Goal: Task Accomplishment & Management: Manage account settings

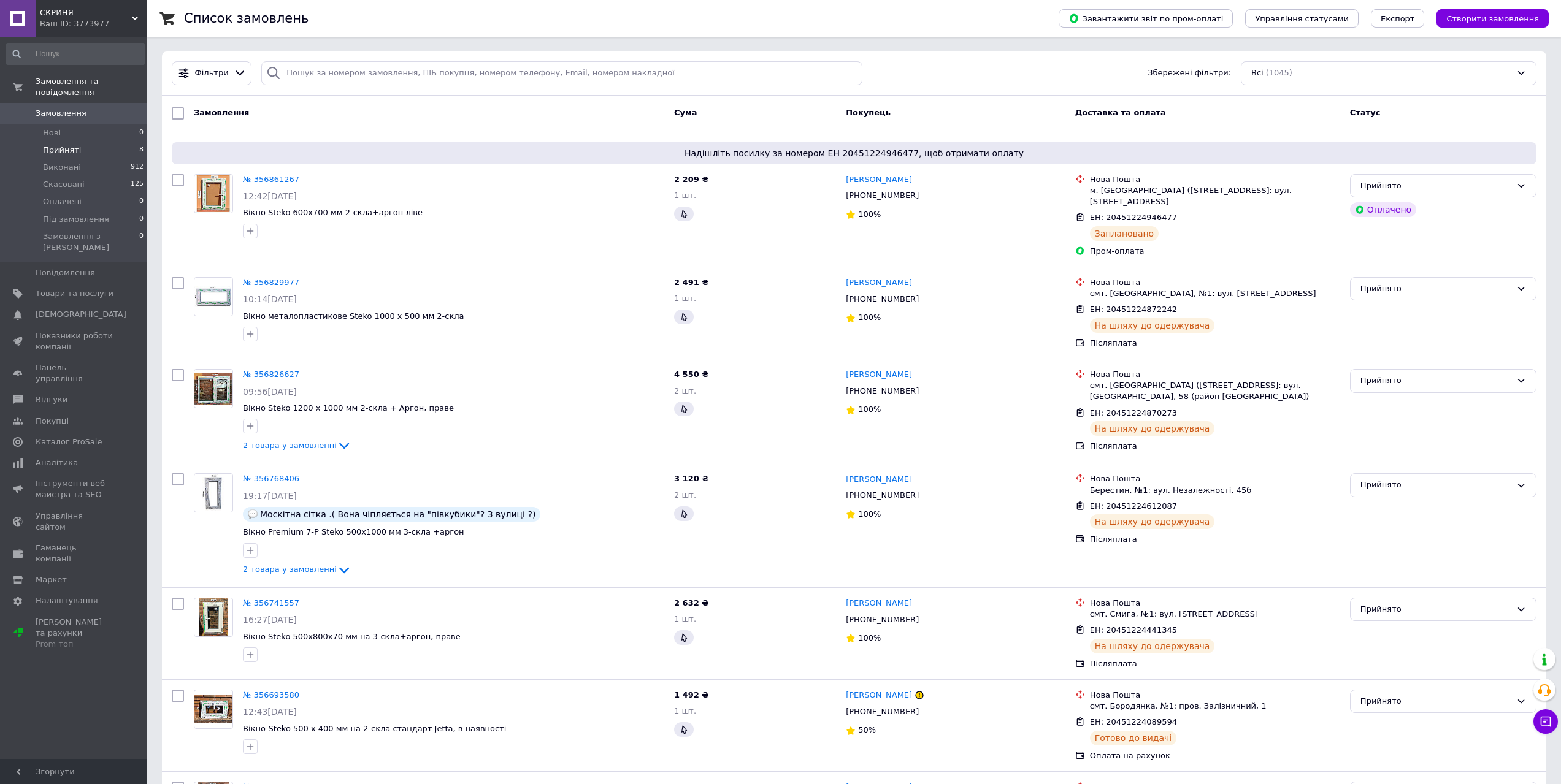
click at [75, 145] on span "Прийняті" at bounding box center [61, 150] width 38 height 11
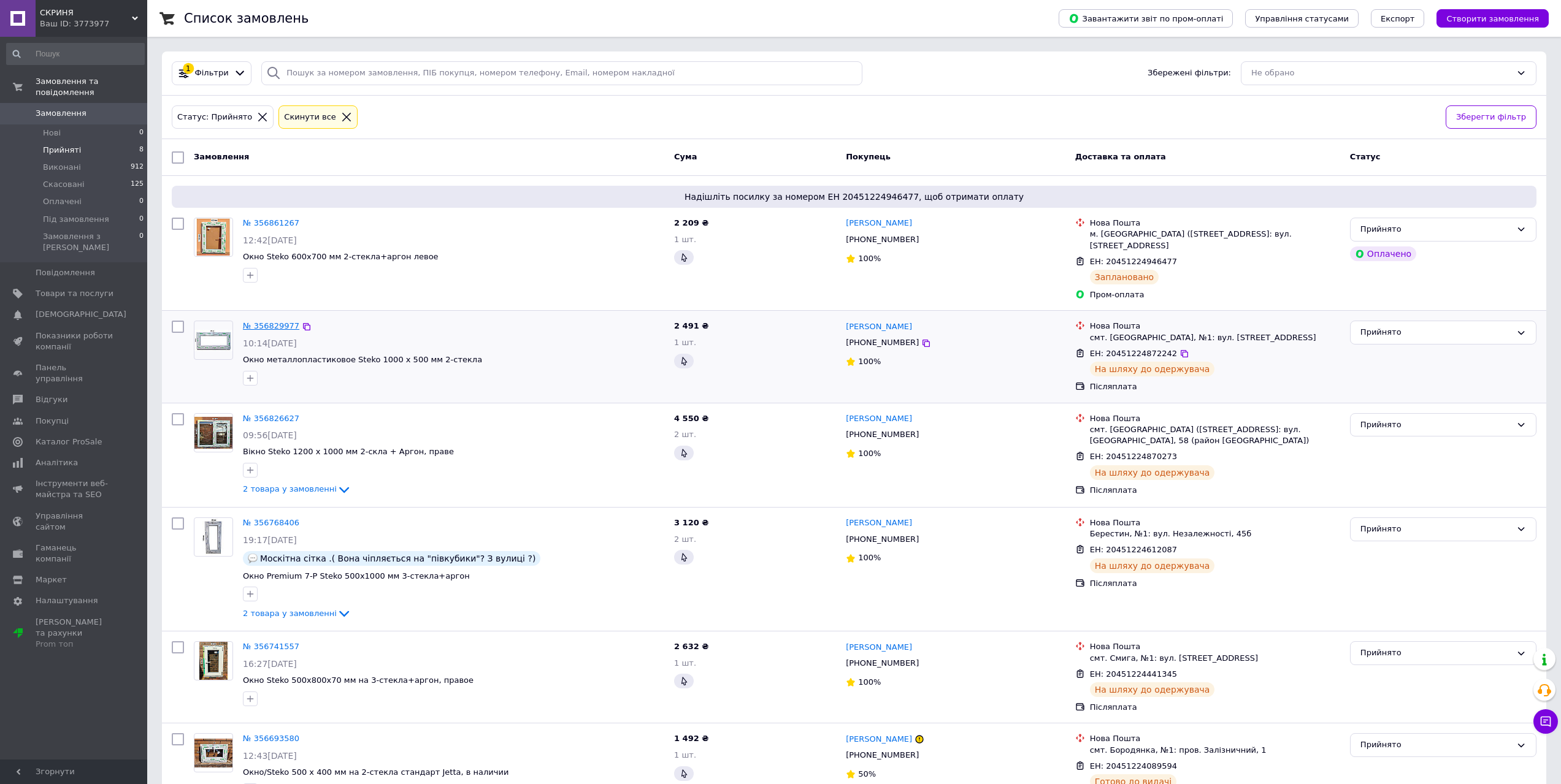
click at [282, 321] on link "№ 356829977" at bounding box center [271, 326] width 57 height 9
click at [272, 220] on link "№ 356861267" at bounding box center [271, 223] width 57 height 9
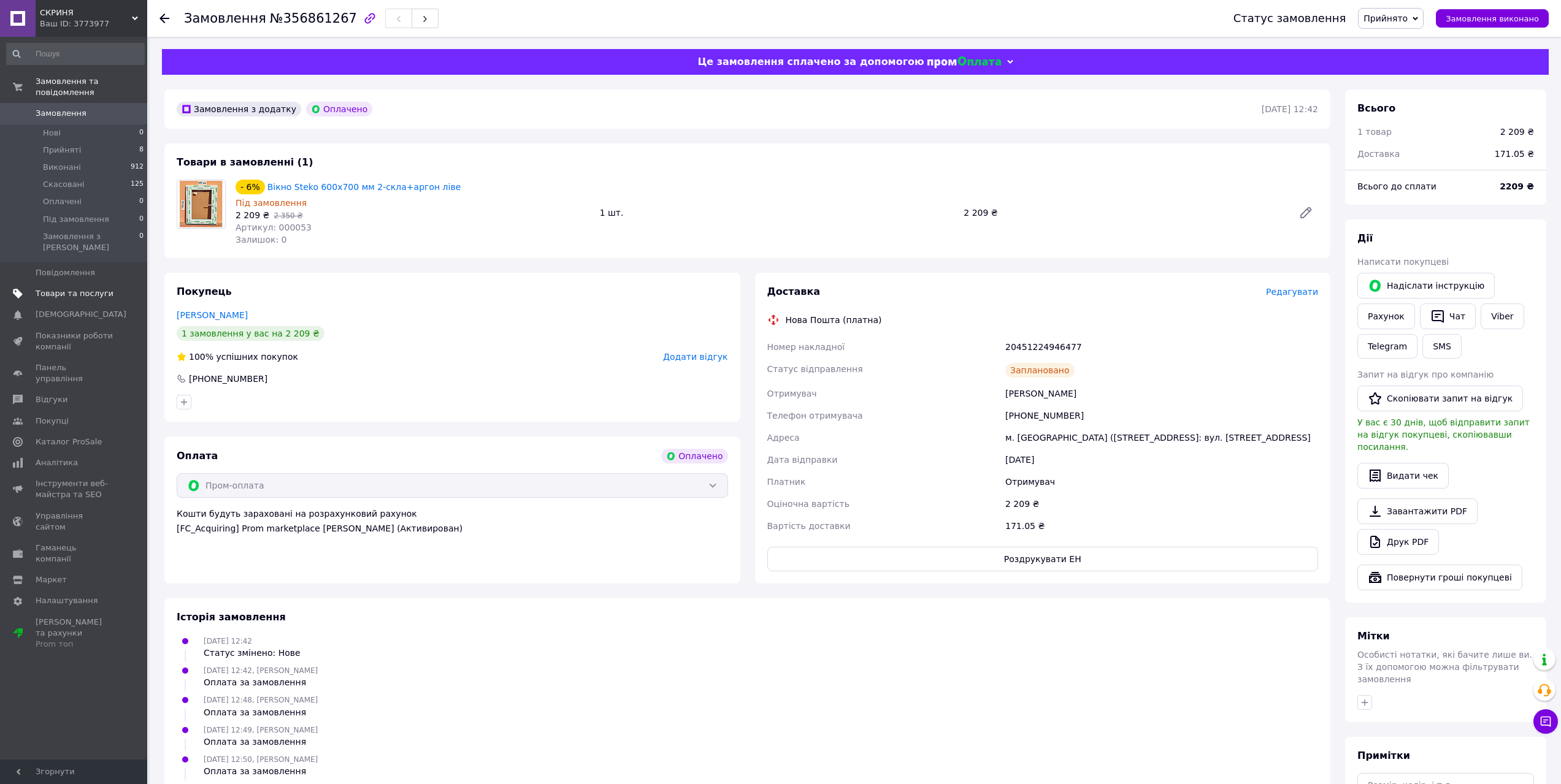
click at [61, 288] on span "Товари та послуги" at bounding box center [75, 293] width 78 height 11
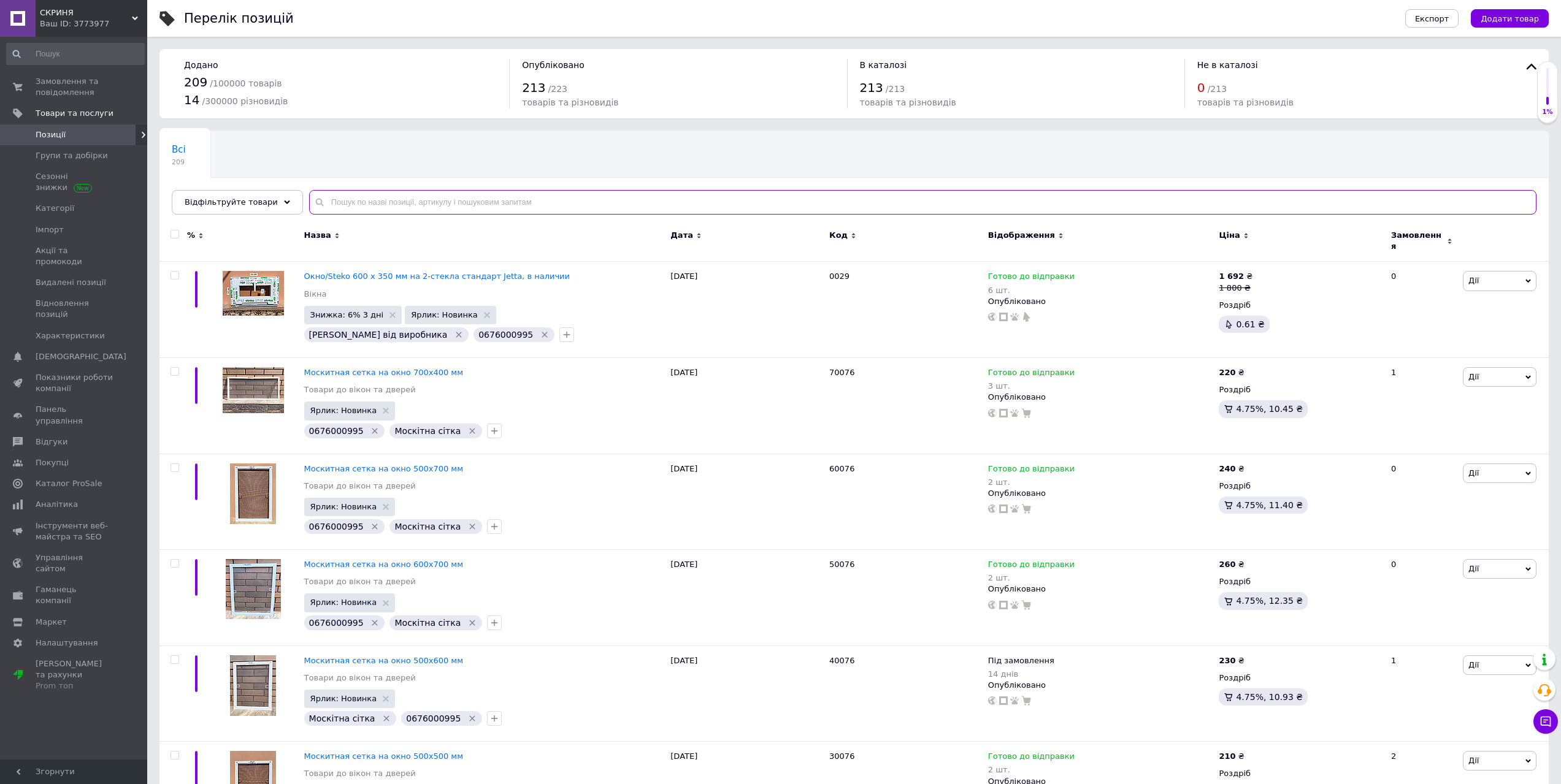
click at [397, 198] on input "text" at bounding box center [922, 202] width 1227 height 25
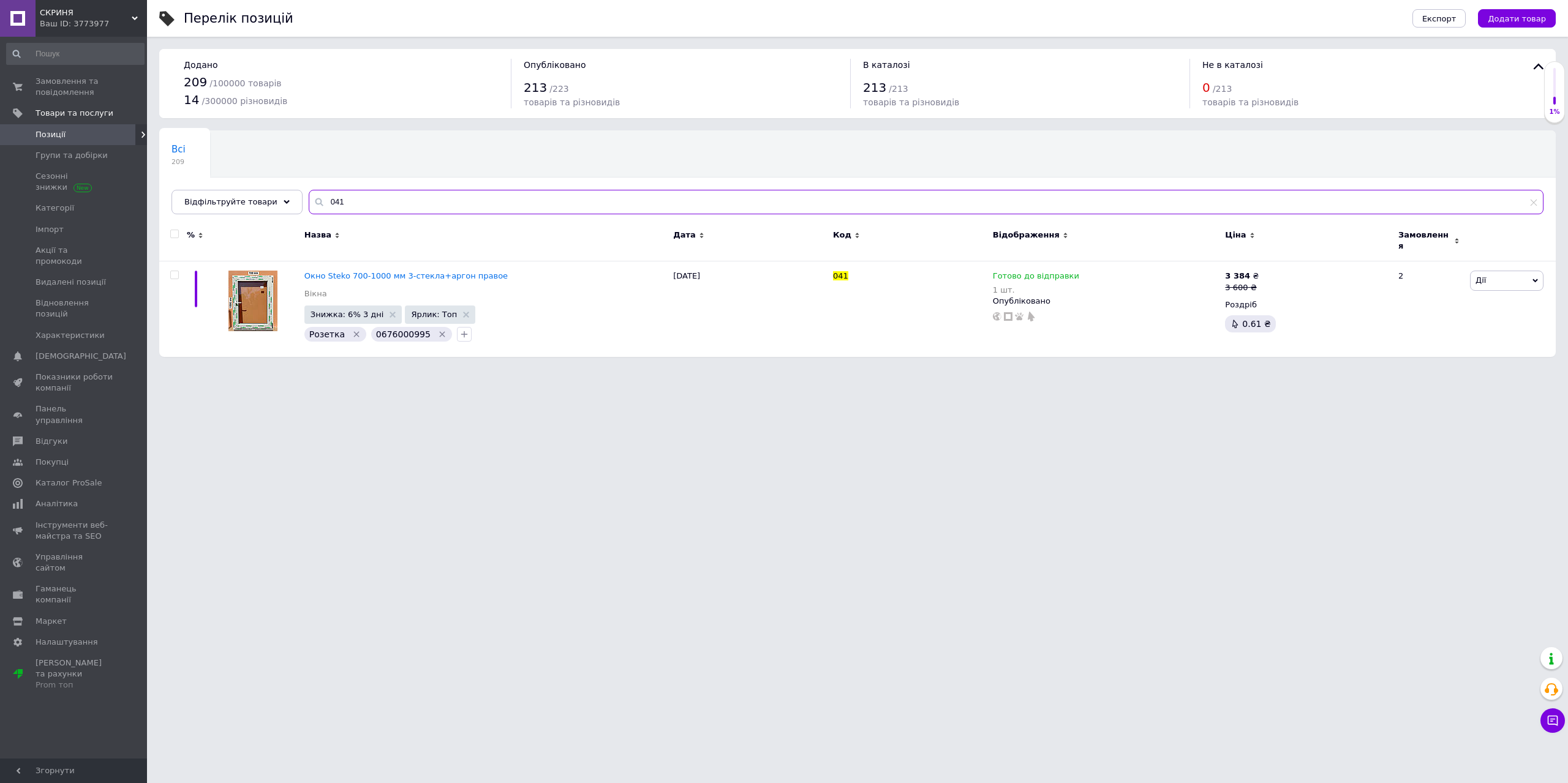
drag, startPoint x: 340, startPoint y: 198, endPoint x: 296, endPoint y: 200, distance: 44.0
click at [308, 200] on input "041" at bounding box center [925, 202] width 1235 height 25
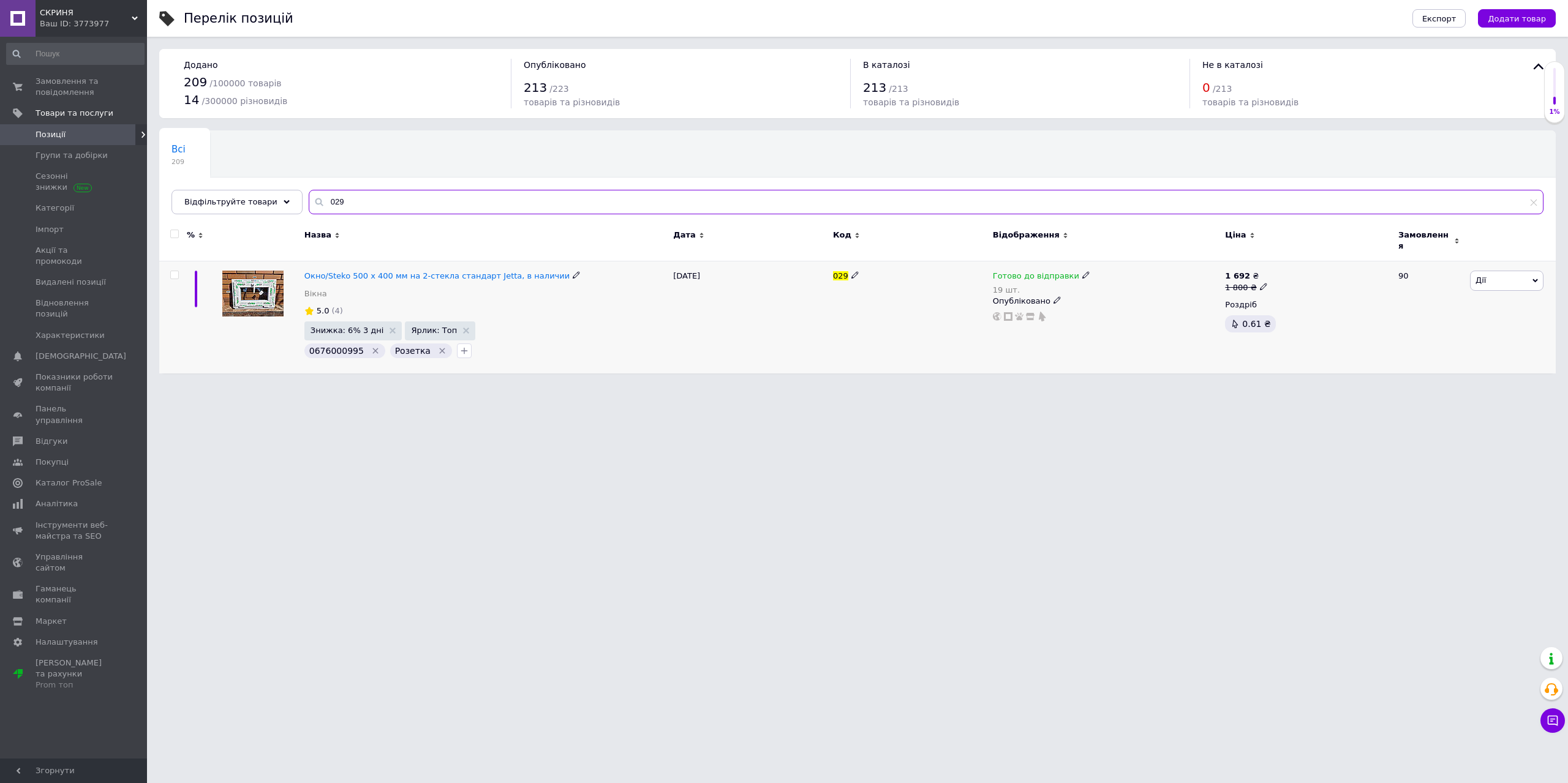
type input "029"
click at [1082, 271] on icon at bounding box center [1085, 274] width 7 height 7
click at [1099, 265] on span "Готово до відправки" at bounding box center [1148, 273] width 117 height 34
drag, startPoint x: 1116, startPoint y: 307, endPoint x: 1099, endPoint y: 308, distance: 17.0
click at [1099, 313] on input "19" at bounding box center [1137, 325] width 93 height 25
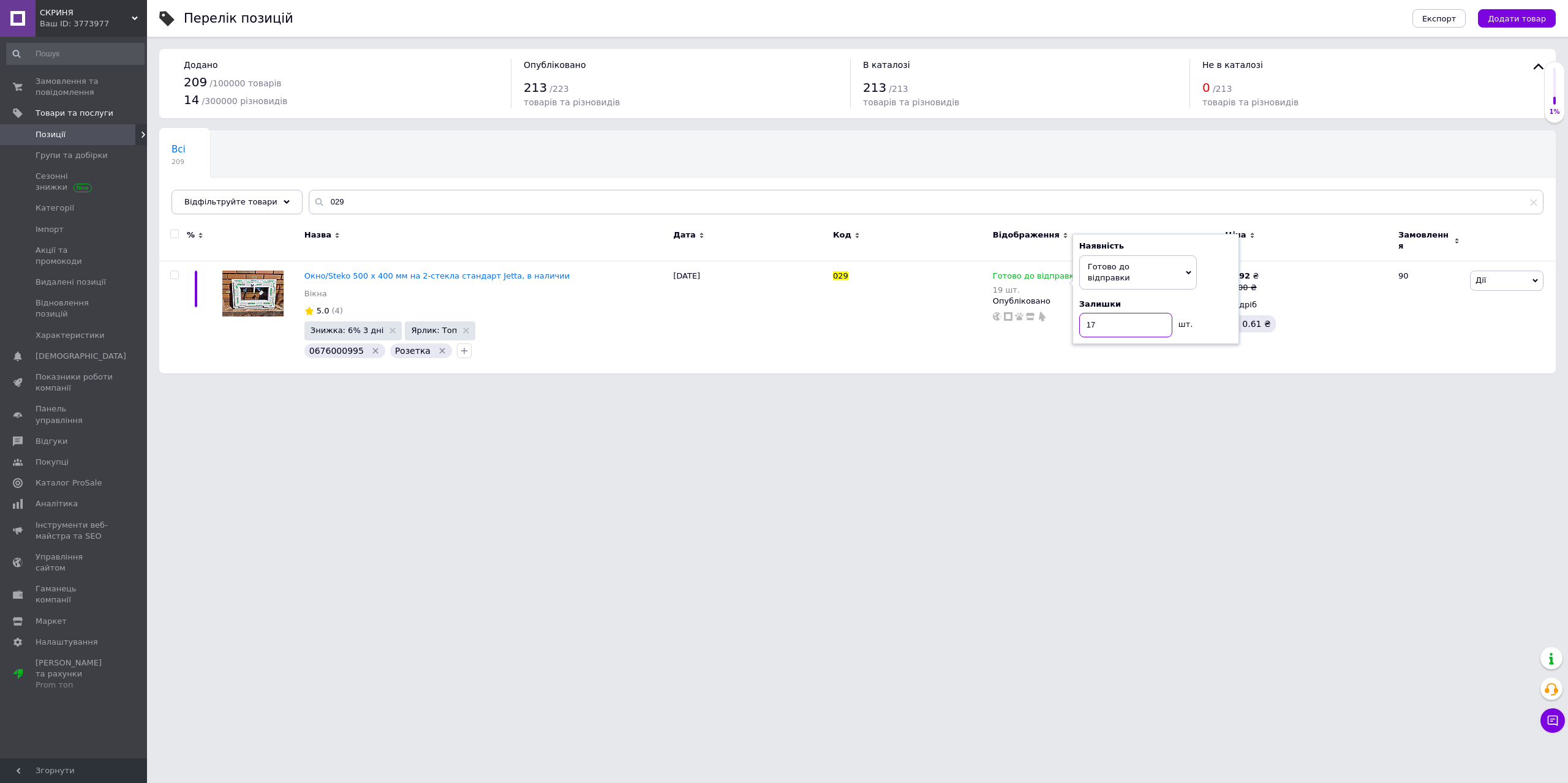
type input "17"
drag, startPoint x: 853, startPoint y: 469, endPoint x: 847, endPoint y: 473, distance: 7.2
click at [850, 386] on html "СКРИНЯ Ваш ID: 3773977 Сайт СКРИНЯ Кабінет покупця Перевірити стан системи Стор…" at bounding box center [784, 193] width 1568 height 386
drag, startPoint x: 353, startPoint y: 205, endPoint x: 301, endPoint y: 204, distance: 52.0
click at [308, 204] on div "029" at bounding box center [925, 202] width 1235 height 25
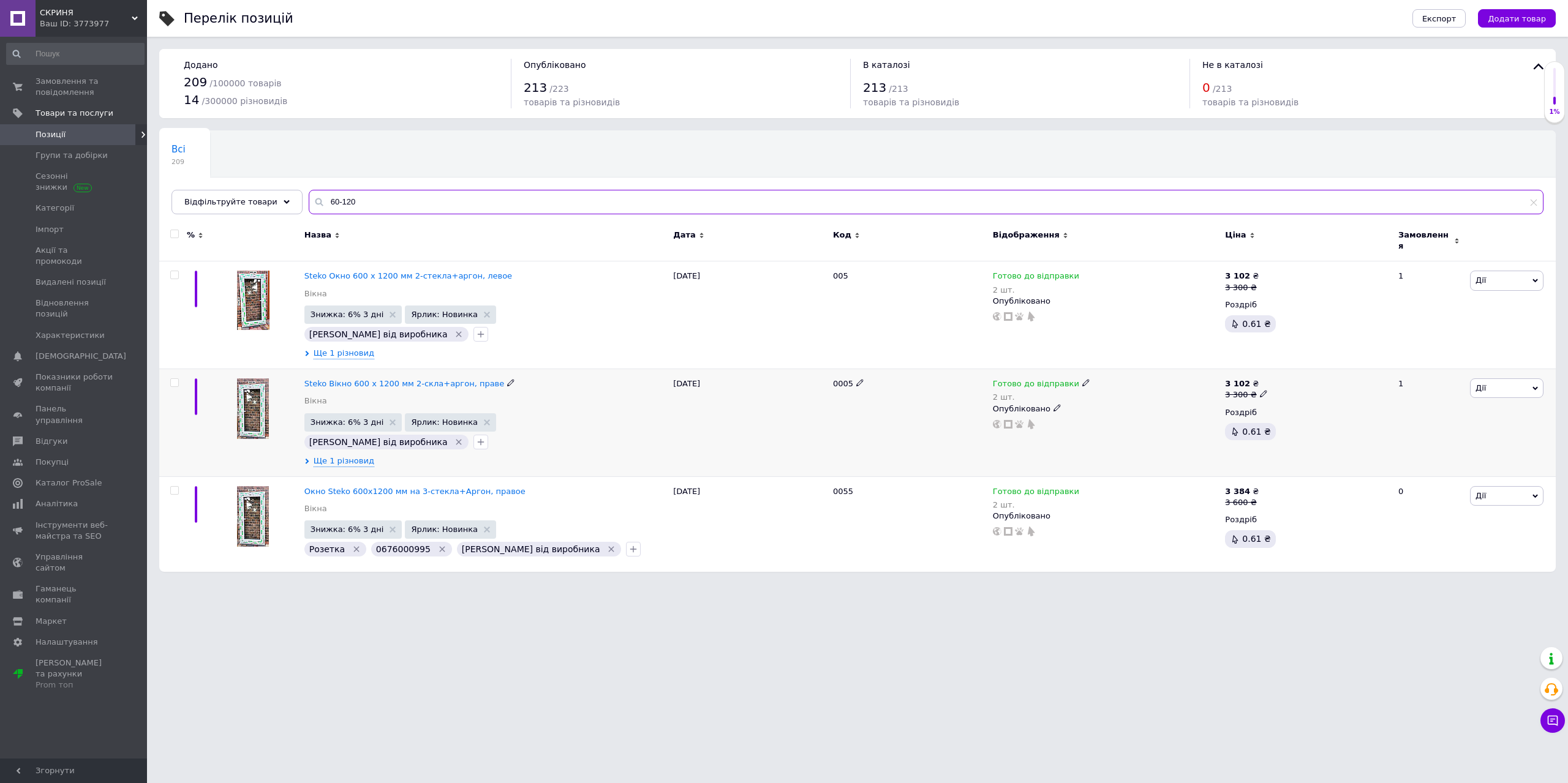
type input "60-120"
click at [1082, 378] on span at bounding box center [1085, 382] width 7 height 9
click at [1113, 369] on span "Готово до відправки" at bounding box center [1120, 379] width 42 height 20
drag, startPoint x: 1094, startPoint y: 418, endPoint x: 1072, endPoint y: 421, distance: 22.2
click at [1072, 421] on div "Готово до відправки 2 шт. Наявність [PERSON_NAME] до відправки В наявності Нема…" at bounding box center [1106, 403] width 227 height 50
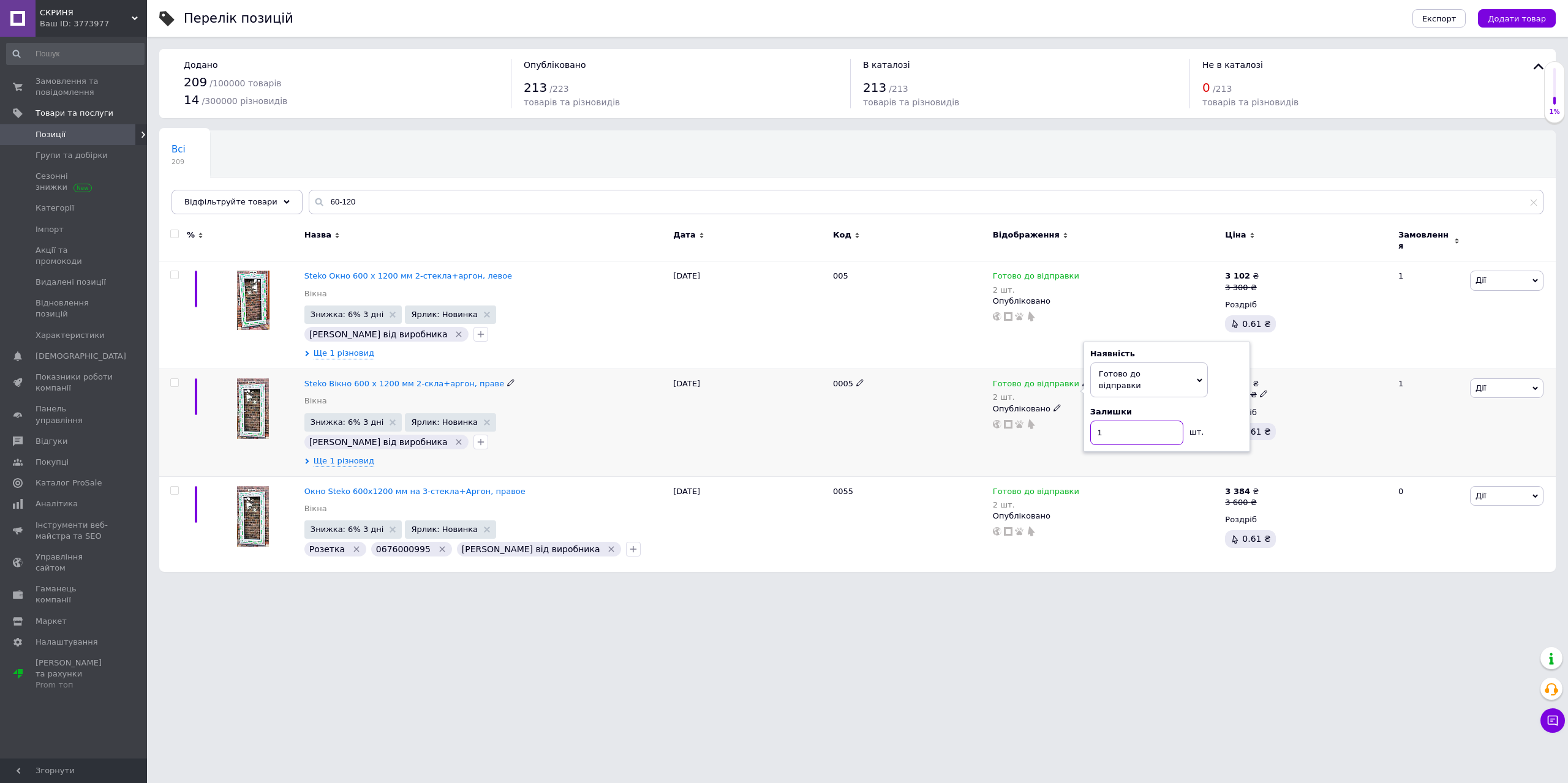
type input "1"
click at [842, 415] on div "0005" at bounding box center [910, 423] width 160 height 108
click at [1260, 498] on icon at bounding box center [1263, 501] width 7 height 7
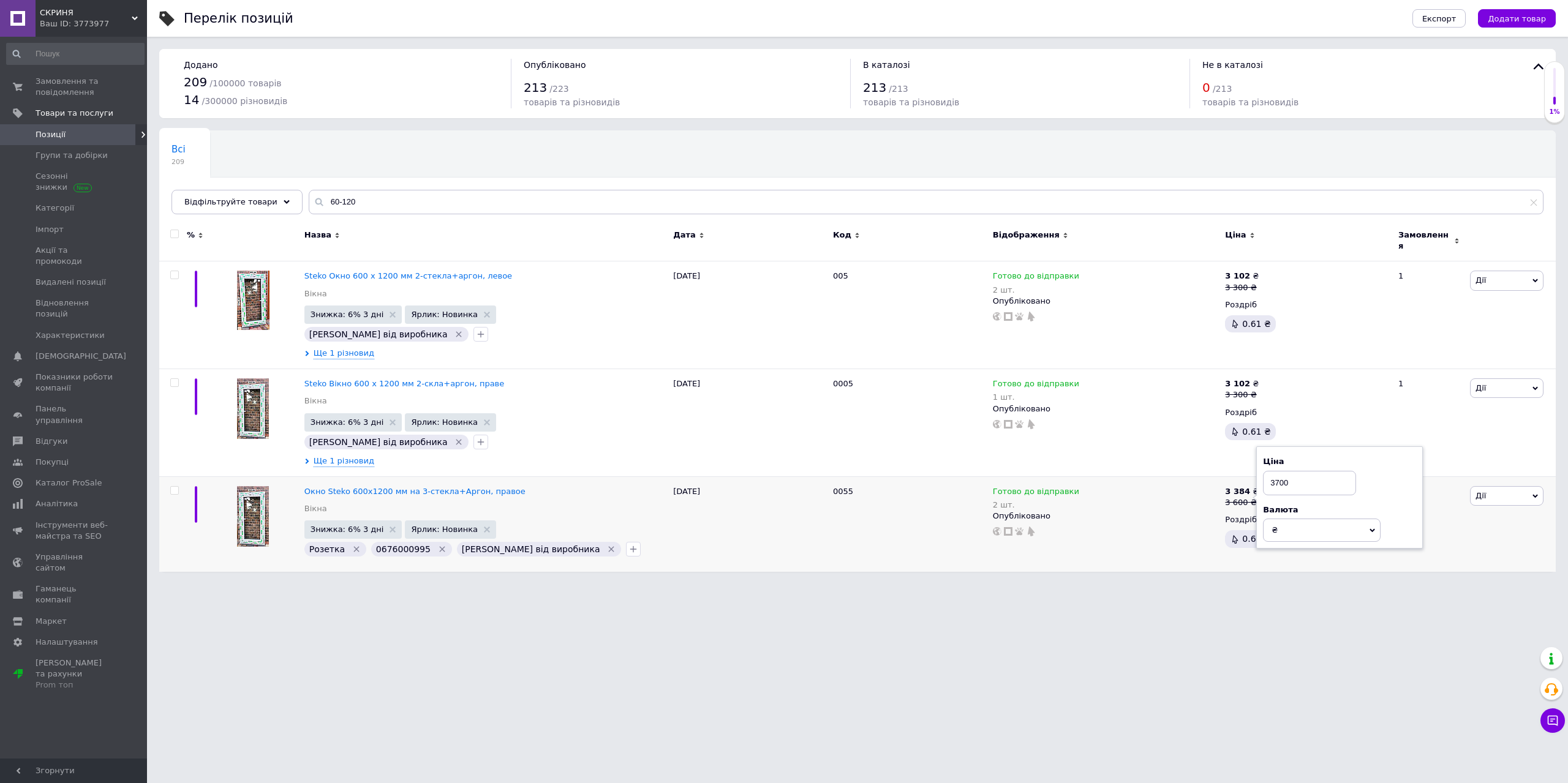
type input "3700"
click at [1292, 584] on html "СКРИНЯ Ваш ID: 3773977 Сайт СКРИНЯ Кабінет покупця Перевірити стан системи Стор…" at bounding box center [784, 292] width 1568 height 584
click at [61, 91] on span "Замовлення та повідомлення" at bounding box center [75, 87] width 78 height 22
